Goal: Navigation & Orientation: Find specific page/section

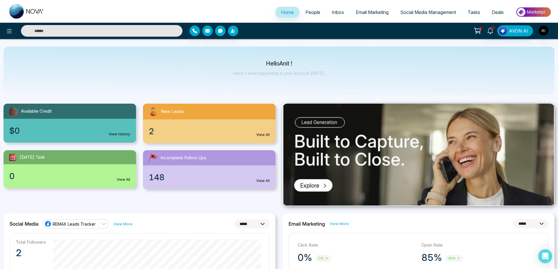
select select "*"
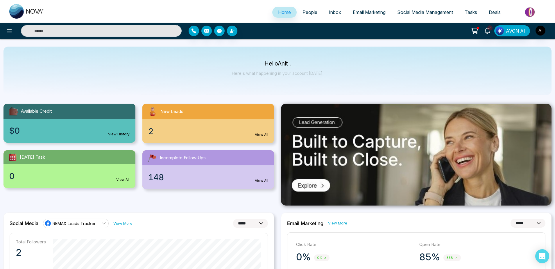
click at [309, 12] on span "People" at bounding box center [310, 12] width 15 height 6
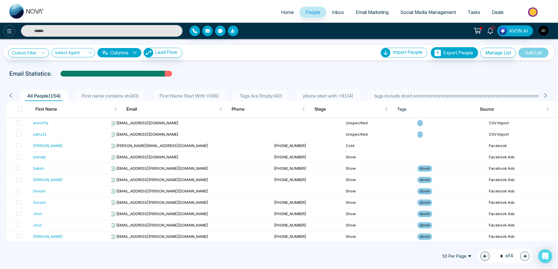
click at [10, 28] on icon at bounding box center [9, 31] width 7 height 7
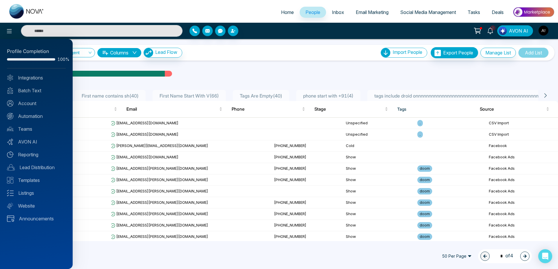
click at [39, 82] on div "Profile Completion 100% Integrations Batch Text Account Automation Teams AVON A…" at bounding box center [36, 154] width 73 height 230
click at [36, 76] on link "Integrations" at bounding box center [36, 77] width 59 height 7
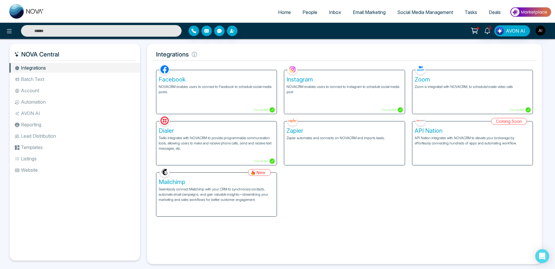
click at [235, 103] on div "Facebook NOVACRM enables users to connect to Facebook to schedule social media …" at bounding box center [216, 92] width 120 height 44
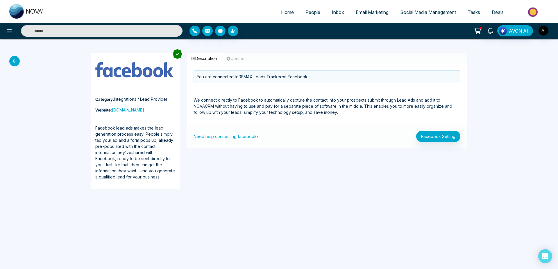
click at [14, 57] on icon at bounding box center [14, 61] width 10 height 10
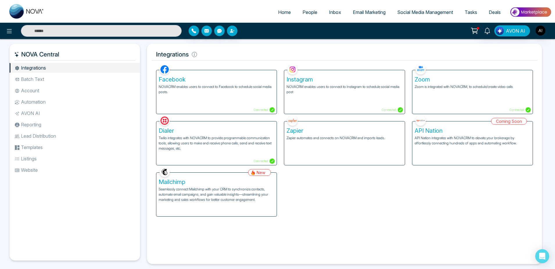
drag, startPoint x: 22, startPoint y: 54, endPoint x: 81, endPoint y: 56, distance: 59.3
click at [81, 56] on h5 "NOVA Central" at bounding box center [74, 54] width 121 height 12
drag, startPoint x: 62, startPoint y: 54, endPoint x: 22, endPoint y: 49, distance: 40.0
click at [22, 49] on h5 "NOVA Central" at bounding box center [74, 54] width 121 height 12
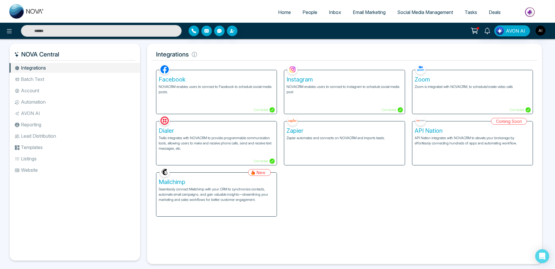
click at [53, 53] on h5 "NOVA Central" at bounding box center [74, 54] width 121 height 12
drag, startPoint x: 60, startPoint y: 55, endPoint x: 22, endPoint y: 51, distance: 38.6
click at [22, 51] on h5 "NOVA Central" at bounding box center [74, 54] width 121 height 12
drag, startPoint x: 22, startPoint y: 51, endPoint x: 62, endPoint y: 56, distance: 40.4
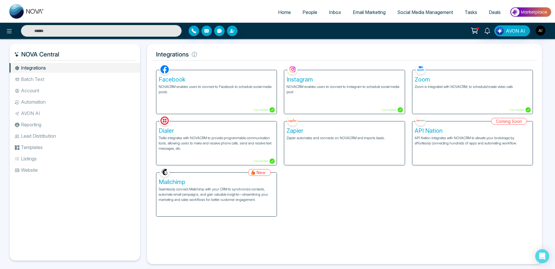
click at [62, 56] on h5 "NOVA Central" at bounding box center [74, 54] width 121 height 12
click at [71, 75] on li "Batch Text" at bounding box center [75, 79] width 131 height 10
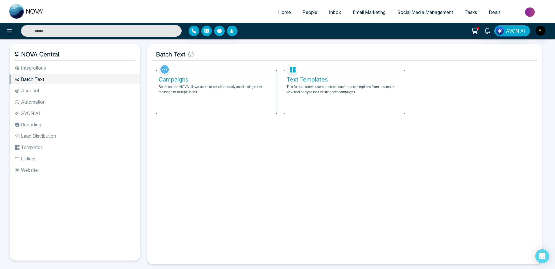
click at [69, 93] on li "Account" at bounding box center [75, 90] width 131 height 10
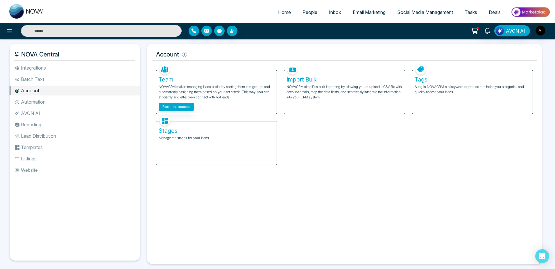
click at [68, 106] on li "Automation" at bounding box center [75, 102] width 131 height 10
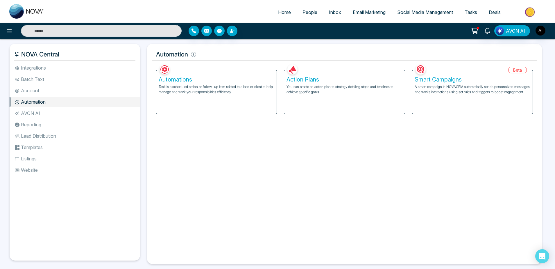
click at [69, 112] on li "AVON AI" at bounding box center [75, 113] width 131 height 10
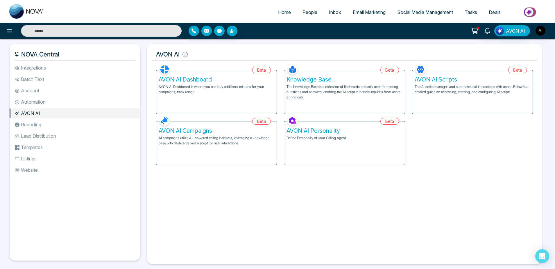
click at [66, 123] on li "Reporting" at bounding box center [75, 125] width 131 height 10
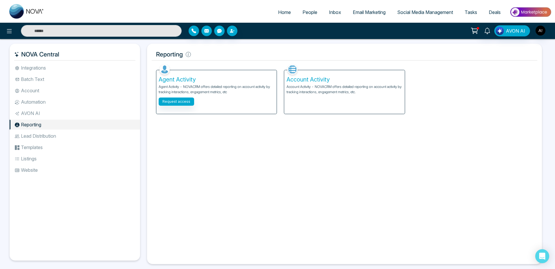
click at [64, 134] on li "Lead Distribution" at bounding box center [75, 136] width 131 height 10
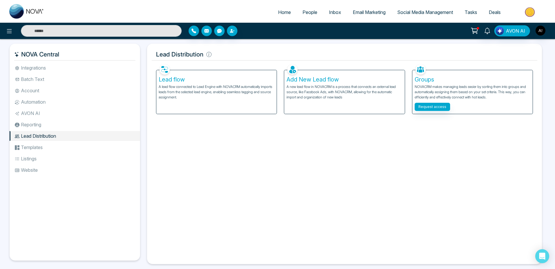
click at [32, 149] on li "Templates" at bounding box center [75, 147] width 131 height 10
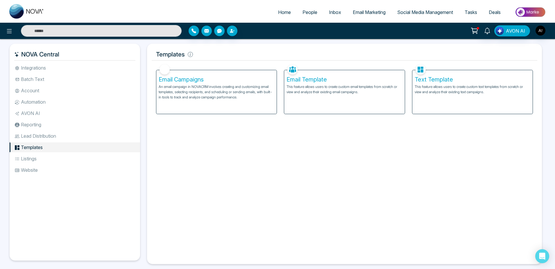
click at [200, 98] on p "An email campaign in NOVACRM involves creating and customizing email templates,…" at bounding box center [217, 92] width 116 height 16
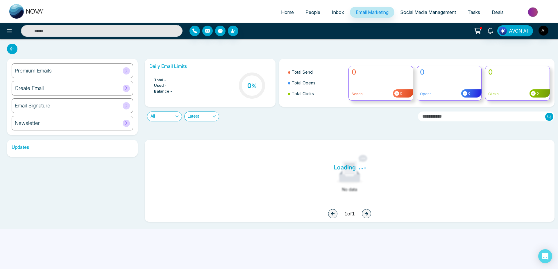
click at [100, 75] on div "Premium Emails" at bounding box center [73, 70] width 122 height 15
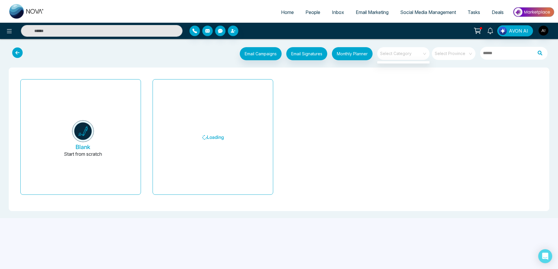
click at [411, 59] on span at bounding box center [402, 53] width 42 height 13
click at [404, 59] on span at bounding box center [402, 53] width 42 height 13
click at [404, 52] on input "search" at bounding box center [402, 51] width 42 height 9
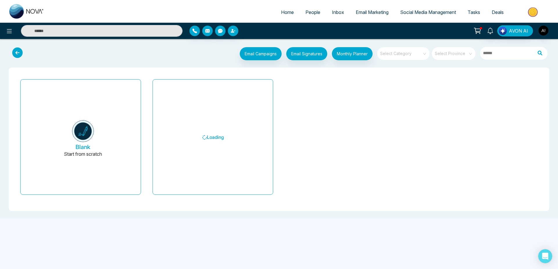
click at [15, 50] on icon at bounding box center [17, 52] width 10 height 10
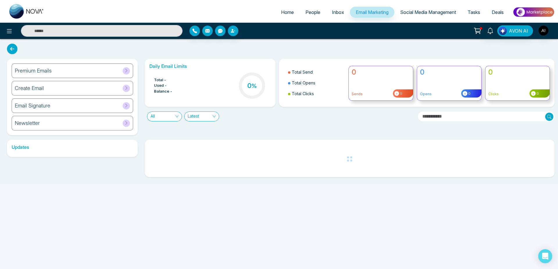
click at [283, 13] on span "Home" at bounding box center [287, 12] width 13 height 6
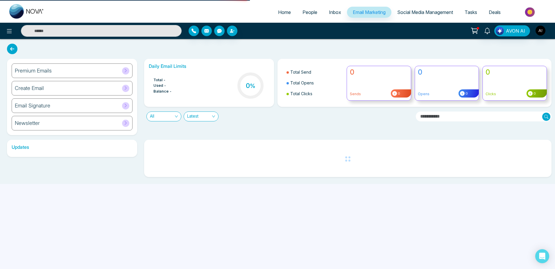
select select "*"
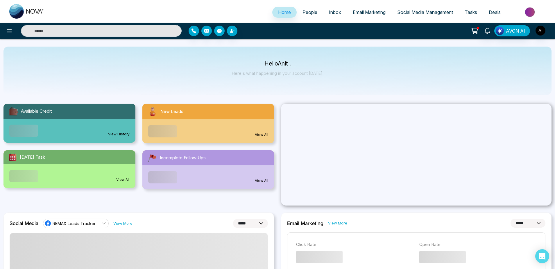
click at [298, 13] on link "People" at bounding box center [310, 12] width 26 height 11
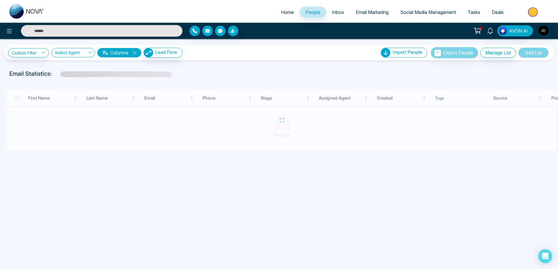
click at [332, 14] on span "Inbox" at bounding box center [338, 12] width 12 height 6
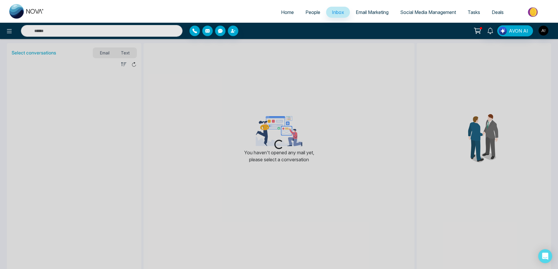
click at [281, 7] on link "Home" at bounding box center [287, 12] width 24 height 11
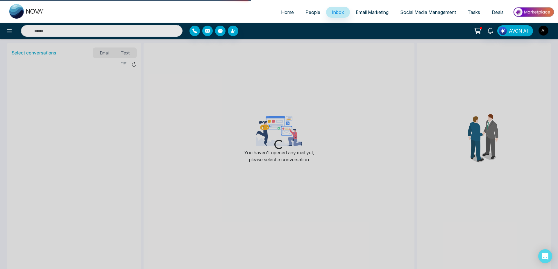
select select "*"
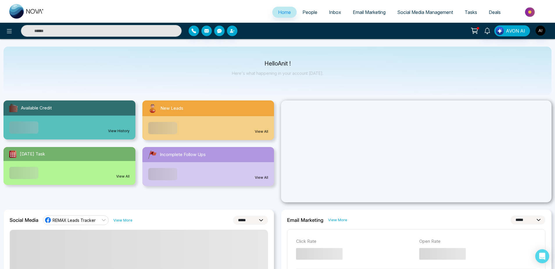
scroll to position [3, 0]
drag, startPoint x: 262, startPoint y: 61, endPoint x: 327, endPoint y: 71, distance: 65.8
click at [327, 71] on div "Hello Anit ! Here's what happening in your account [DATE]." at bounding box center [277, 71] width 548 height 48
drag, startPoint x: 330, startPoint y: 83, endPoint x: 243, endPoint y: 56, distance: 91.4
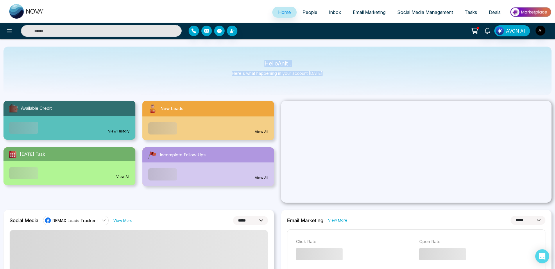
click at [243, 56] on div "Hello Anit ! Here's what happening in your account [DATE]." at bounding box center [277, 71] width 548 height 48
drag, startPoint x: 263, startPoint y: 59, endPoint x: 323, endPoint y: 81, distance: 63.7
click at [323, 81] on div "Hello Anit ! Here's what happening in your account [DATE]." at bounding box center [277, 71] width 548 height 48
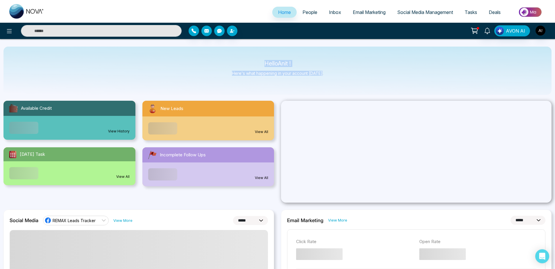
drag, startPoint x: 323, startPoint y: 81, endPoint x: 240, endPoint y: 61, distance: 85.5
click at [240, 61] on div "Hello Anit ! Here's what happening in your account [DATE]." at bounding box center [277, 71] width 548 height 48
click at [240, 61] on p "Hello Anit !" at bounding box center [278, 63] width 92 height 5
drag, startPoint x: 259, startPoint y: 62, endPoint x: 331, endPoint y: 76, distance: 73.5
click at [331, 76] on div "Hello Anit ! Here's what happening in your account [DATE]." at bounding box center [277, 71] width 548 height 48
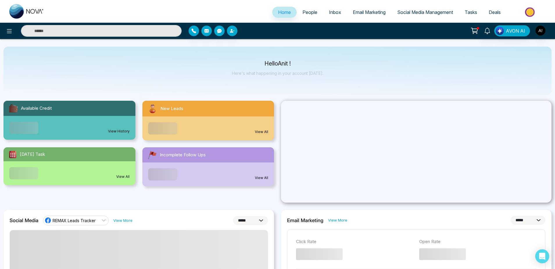
click at [331, 76] on div "Hello Anit ! Here's what happening in your account [DATE]." at bounding box center [277, 71] width 548 height 48
drag, startPoint x: 331, startPoint y: 76, endPoint x: 249, endPoint y: 58, distance: 84.0
click at [249, 58] on div "Hello Anit ! Here's what happening in your account [DATE]." at bounding box center [277, 71] width 548 height 48
click at [303, 11] on span "People" at bounding box center [310, 12] width 15 height 6
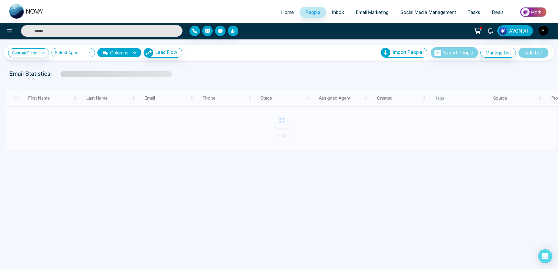
click at [284, 14] on span "Home" at bounding box center [287, 12] width 13 height 6
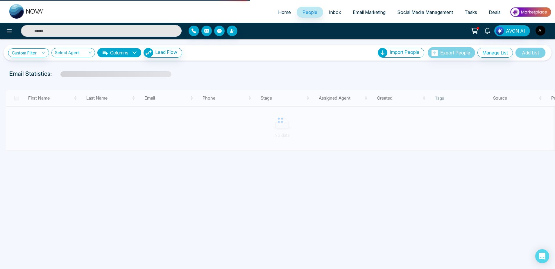
select select "*"
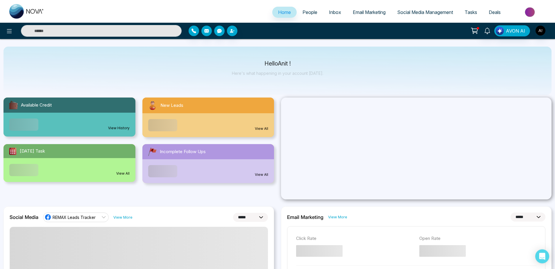
scroll to position [3, 0]
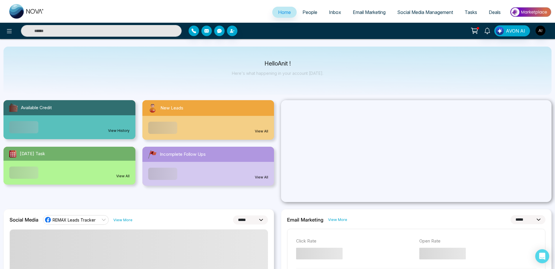
click at [305, 11] on span "People" at bounding box center [310, 12] width 15 height 6
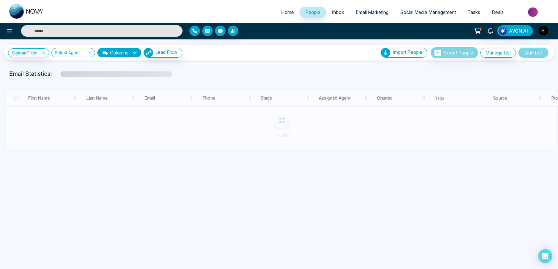
click at [282, 7] on link "Home" at bounding box center [287, 12] width 24 height 11
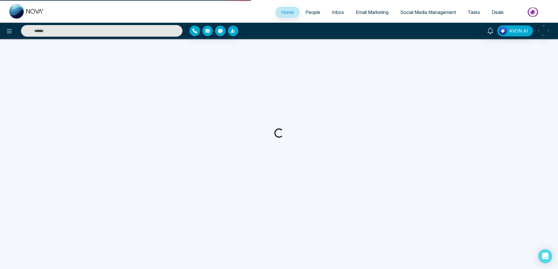
select select "*"
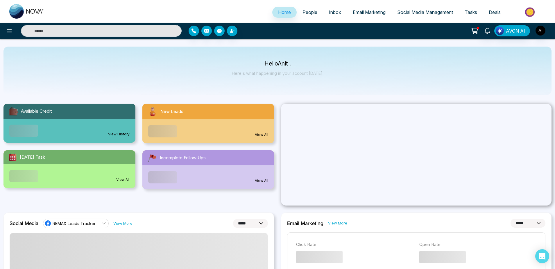
click at [308, 18] on li "People" at bounding box center [310, 13] width 26 height 12
click at [307, 15] on span "People" at bounding box center [310, 12] width 15 height 6
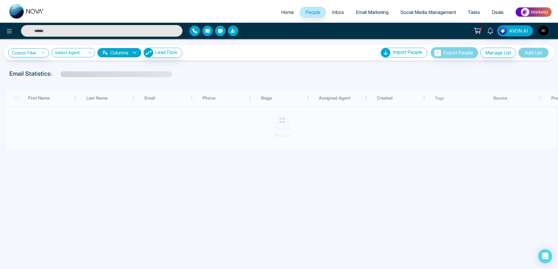
click at [284, 12] on span "Home" at bounding box center [287, 12] width 13 height 6
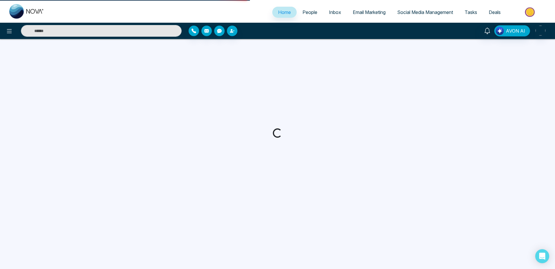
select select "*"
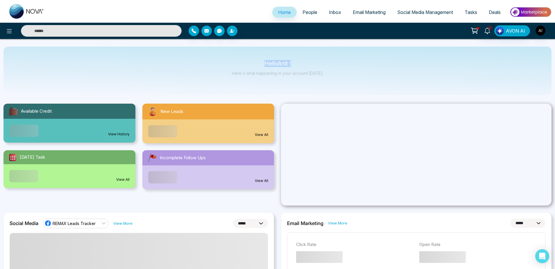
drag, startPoint x: 256, startPoint y: 63, endPoint x: 329, endPoint y: 53, distance: 73.1
click at [329, 53] on div "Hello Anit ! Here's what happening in your account [DATE]." at bounding box center [277, 71] width 548 height 48
drag, startPoint x: 259, startPoint y: 58, endPoint x: 354, endPoint y: 74, distance: 97.1
click at [354, 74] on div "Hello Anit ! Here's what happening in your account [DATE]." at bounding box center [277, 71] width 548 height 48
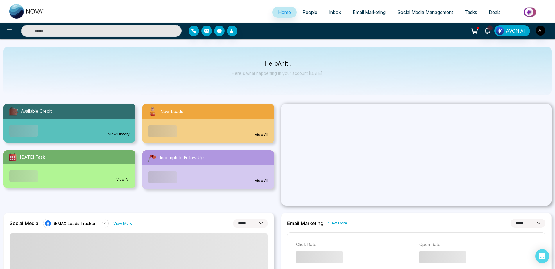
click at [354, 74] on div "Hello Anit ! Here's what happening in your account [DATE]." at bounding box center [277, 71] width 548 height 48
drag, startPoint x: 259, startPoint y: 59, endPoint x: 356, endPoint y: 85, distance: 100.6
click at [356, 85] on div "Hello Anit ! Here's what happening in your account [DATE]." at bounding box center [277, 71] width 548 height 48
